Goal: Task Accomplishment & Management: Use online tool/utility

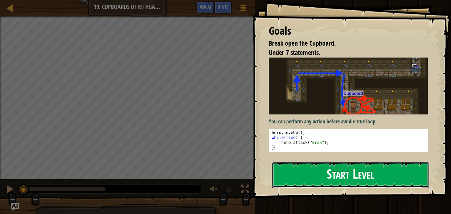
click at [303, 166] on button "Start Level" at bounding box center [351, 175] width 158 height 26
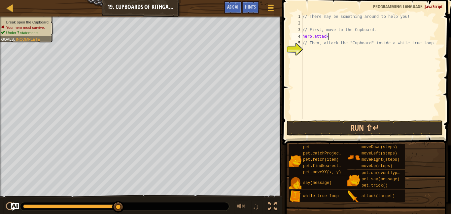
scroll to position [3, 3]
type textarea "// First, move to the Cupboard."
type textarea "// There may be something around to help you!"
type textarea "h"
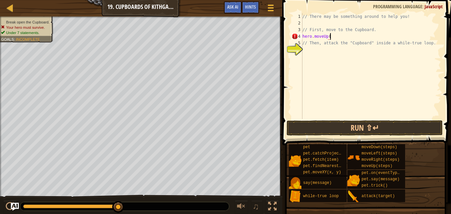
scroll to position [3, 4]
type textarea "hero.moveUp();"
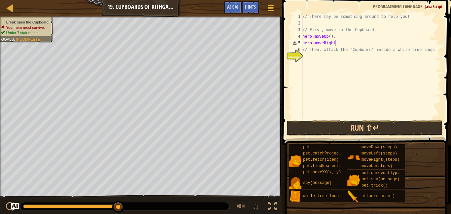
scroll to position [3, 5]
type textarea "hero.moveRight(2);"
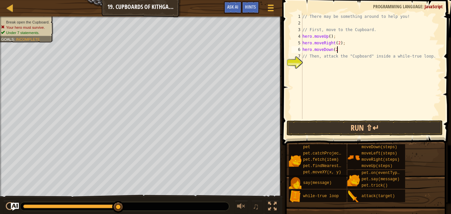
scroll to position [3, 5]
type textarea "the "Cupboard" inside a while-true loop."
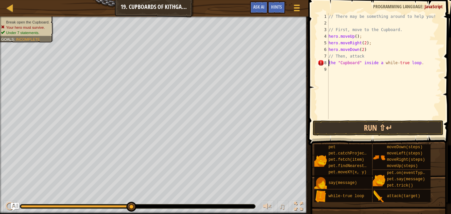
type textarea "// Then, attack the "Cupboard" inside a while-true loop."
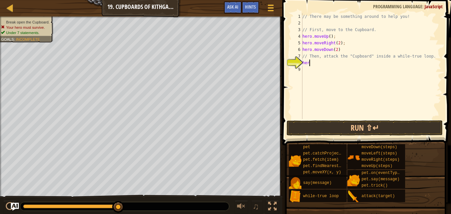
scroll to position [3, 0]
type textarea "h"
type textarea "while (true);"
type textarea "while (true) {"
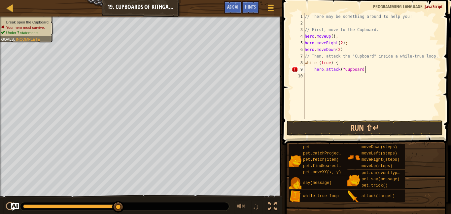
scroll to position [3, 9]
type textarea "hero.attack("Cupboard");"
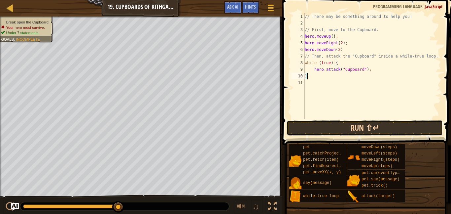
click at [380, 126] on button "Run ⇧↵" at bounding box center [365, 127] width 156 height 15
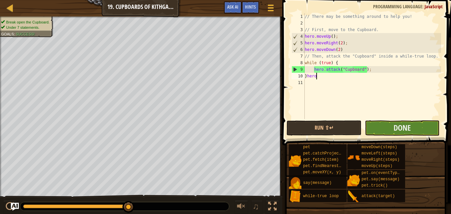
type textarea "}hero"
click at [386, 125] on button "Done" at bounding box center [402, 127] width 75 height 15
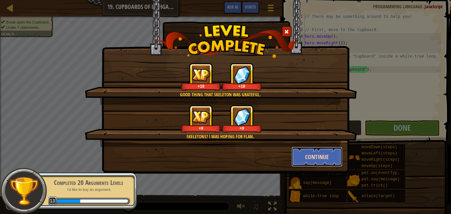
click at [313, 152] on button "Continue" at bounding box center [317, 157] width 51 height 20
